Goal: Task Accomplishment & Management: Use online tool/utility

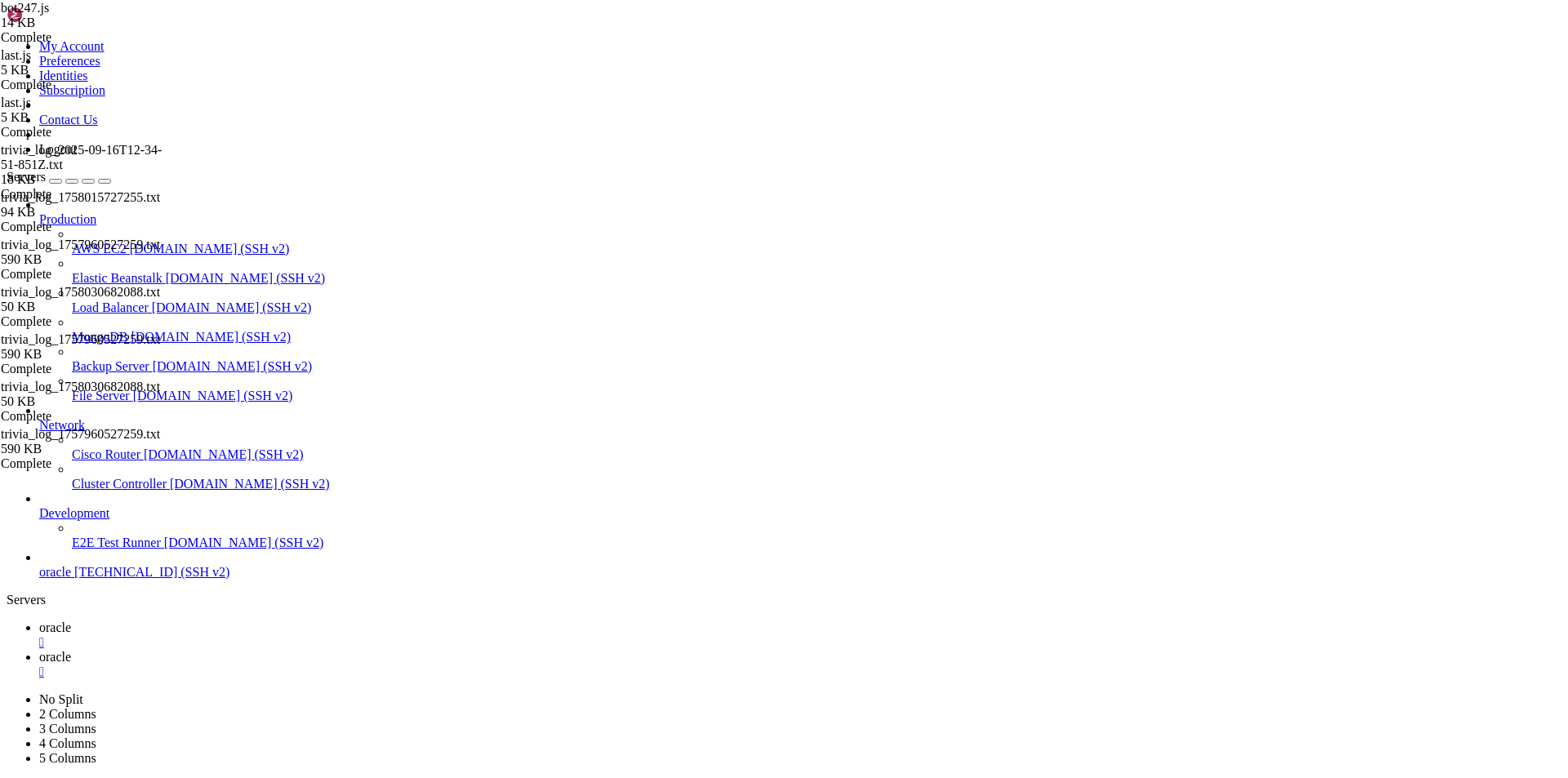
scroll to position [7, 2]
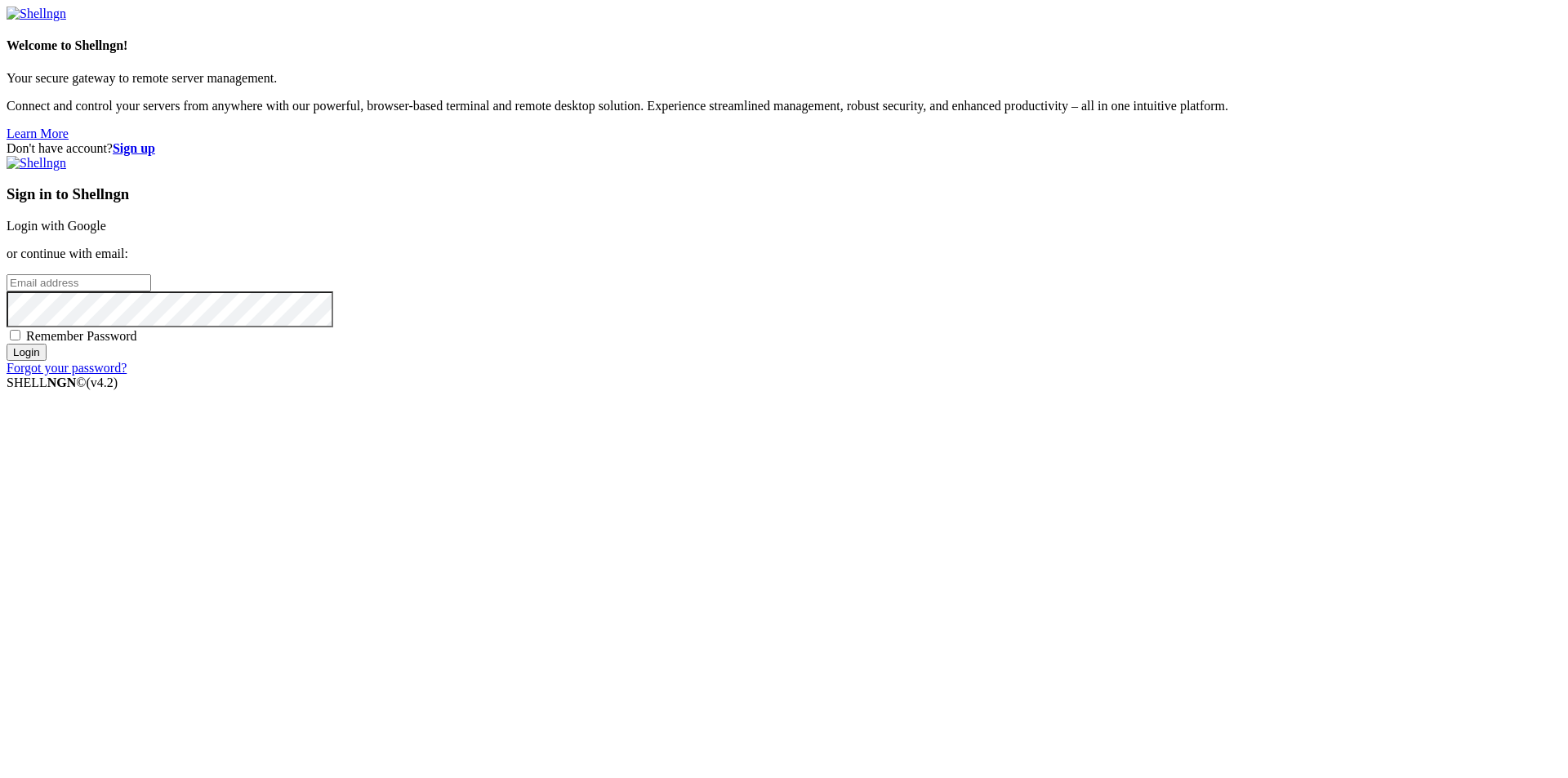
type input "[EMAIL_ADDRESS][DOMAIN_NAME]"
click at [138, 343] on span "Remember Password" at bounding box center [81, 336] width 111 height 14
click at [20, 340] on input "Remember Password" at bounding box center [16, 336] width 11 height 11
checkbox input "true"
click at [47, 361] on input "Login" at bounding box center [27, 352] width 40 height 17
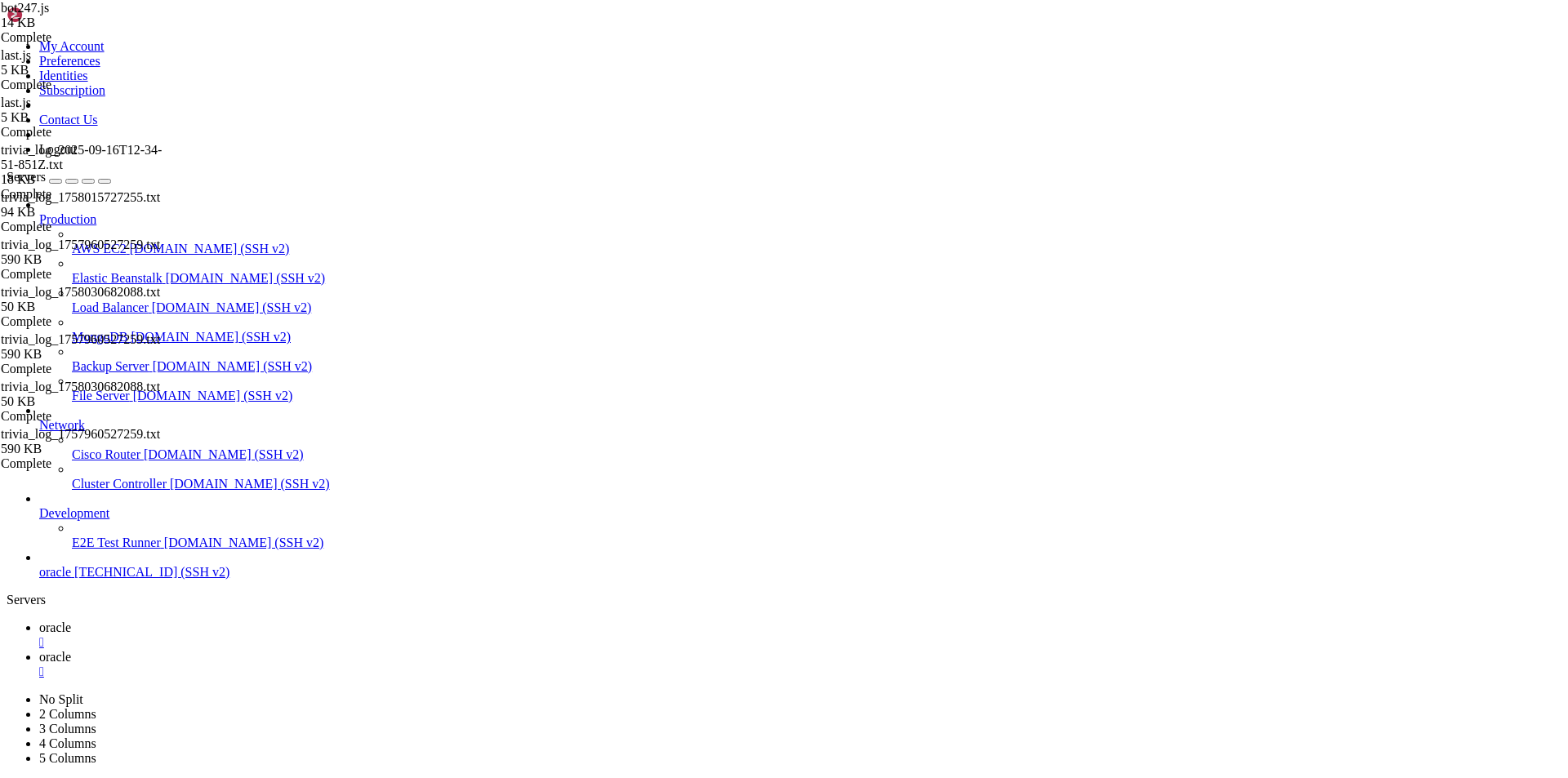
scroll to position [11659, 0]
